Goal: Information Seeking & Learning: Learn about a topic

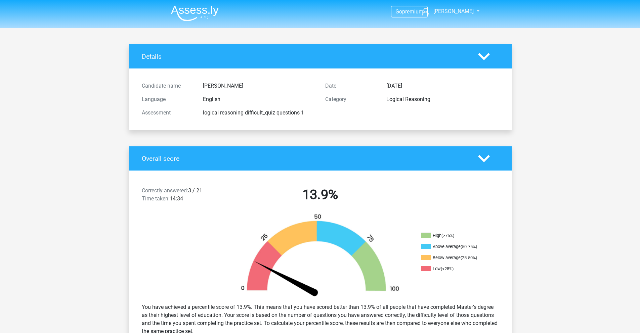
click at [197, 17] on img at bounding box center [195, 13] width 48 height 16
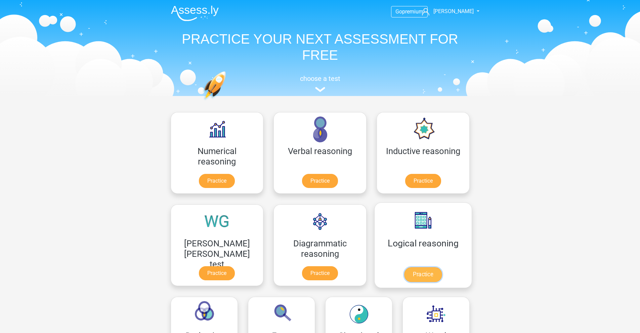
click at [404, 277] on link "Practice" at bounding box center [423, 275] width 38 height 15
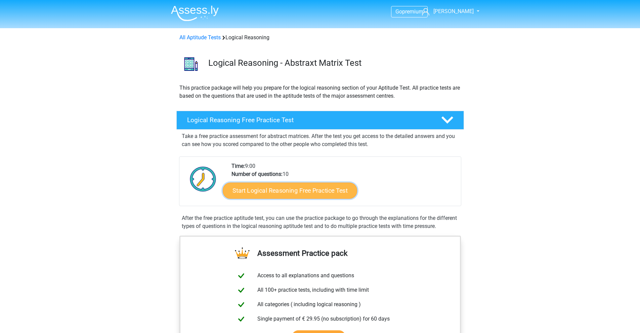
click at [268, 194] on link "Start Logical Reasoning Free Practice Test" at bounding box center [290, 190] width 134 height 16
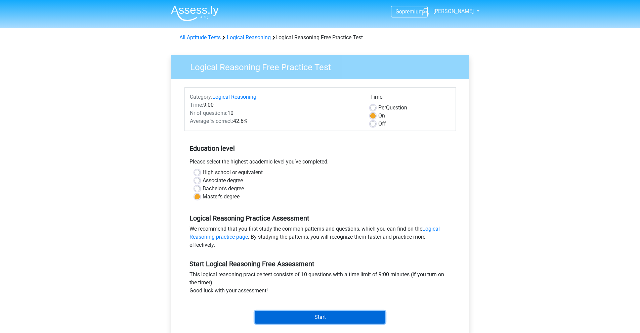
click at [314, 317] on input "Start" at bounding box center [320, 317] width 131 height 13
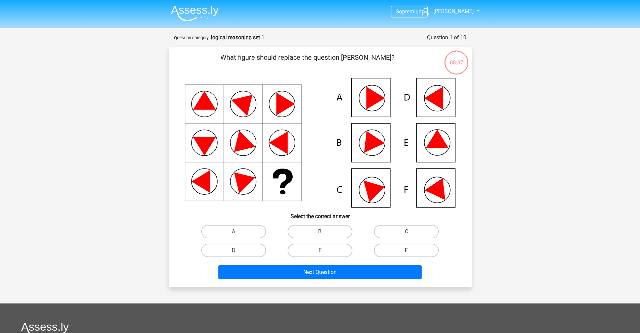
click at [440, 195] on icon at bounding box center [438, 187] width 29 height 27
drag, startPoint x: 189, startPoint y: 7, endPoint x: 192, endPoint y: 12, distance: 6.1
click at [189, 7] on img at bounding box center [195, 13] width 48 height 16
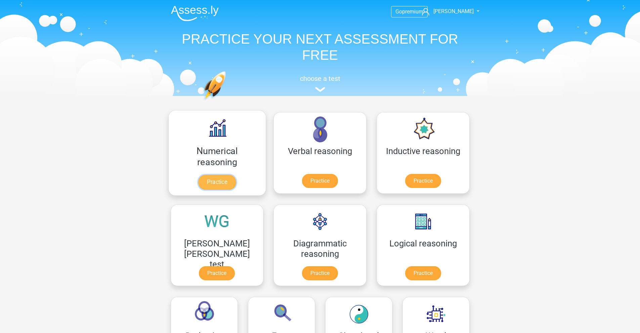
click at [199, 186] on link "Practice" at bounding box center [217, 182] width 38 height 15
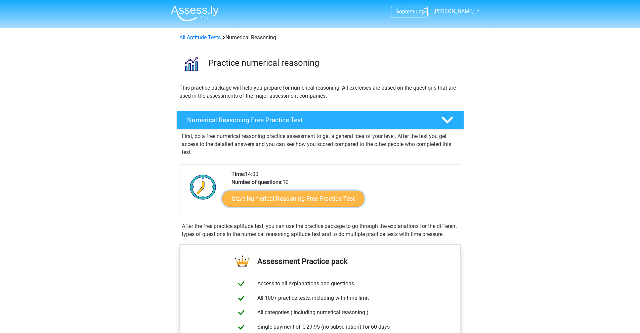
click at [308, 202] on link "Start Numerical Reasoning Free Practice Test" at bounding box center [293, 199] width 142 height 16
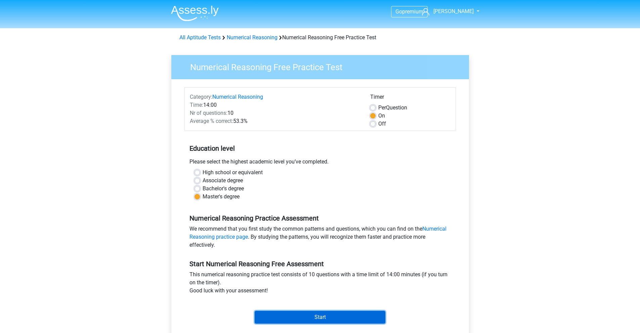
click at [322, 317] on input "Start" at bounding box center [320, 317] width 131 height 13
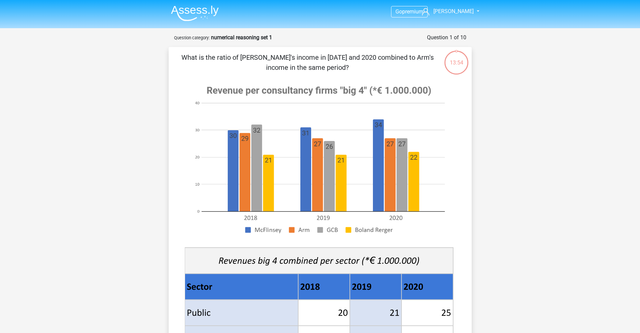
click at [200, 13] on img at bounding box center [195, 13] width 48 height 16
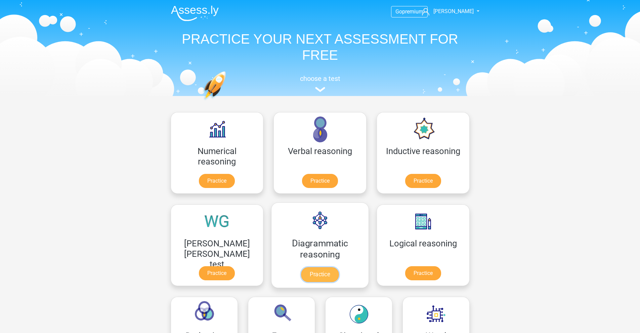
click at [301, 274] on link "Practice" at bounding box center [320, 275] width 38 height 15
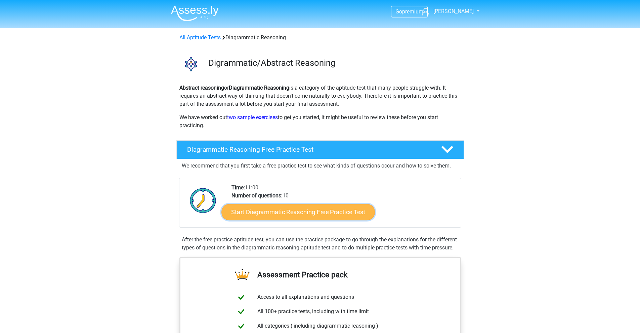
click at [262, 214] on link "Start Diagrammatic Reasoning Free Practice Test" at bounding box center [298, 212] width 154 height 16
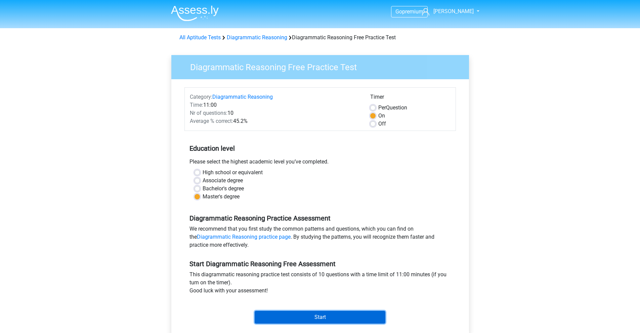
click at [303, 321] on input "Start" at bounding box center [320, 317] width 131 height 13
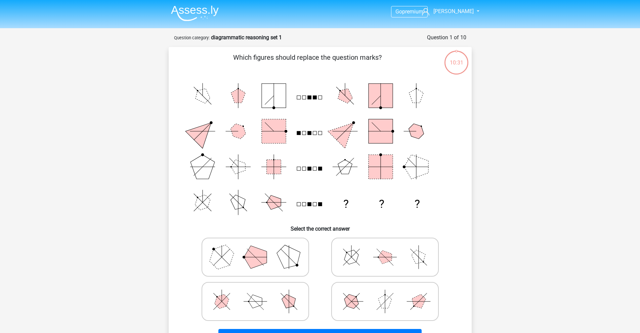
click at [191, 8] on img at bounding box center [195, 13] width 48 height 16
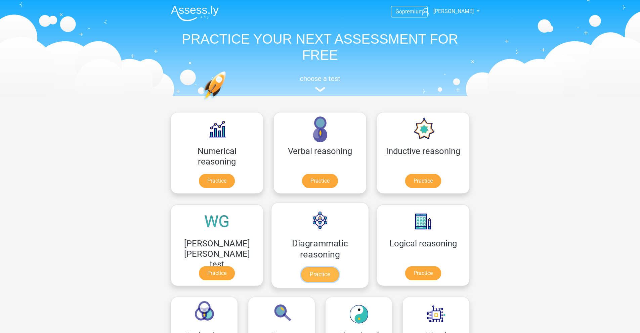
click at [301, 271] on link "Practice" at bounding box center [320, 275] width 38 height 15
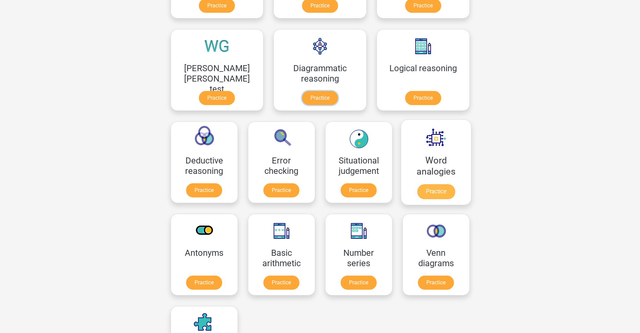
scroll to position [176, 0]
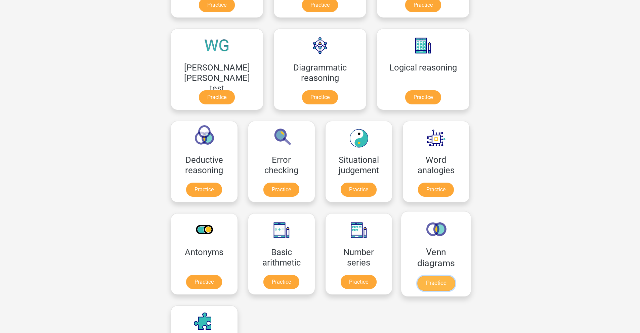
click at [417, 286] on link "Practice" at bounding box center [436, 283] width 38 height 15
